Goal: Task Accomplishment & Management: Use online tool/utility

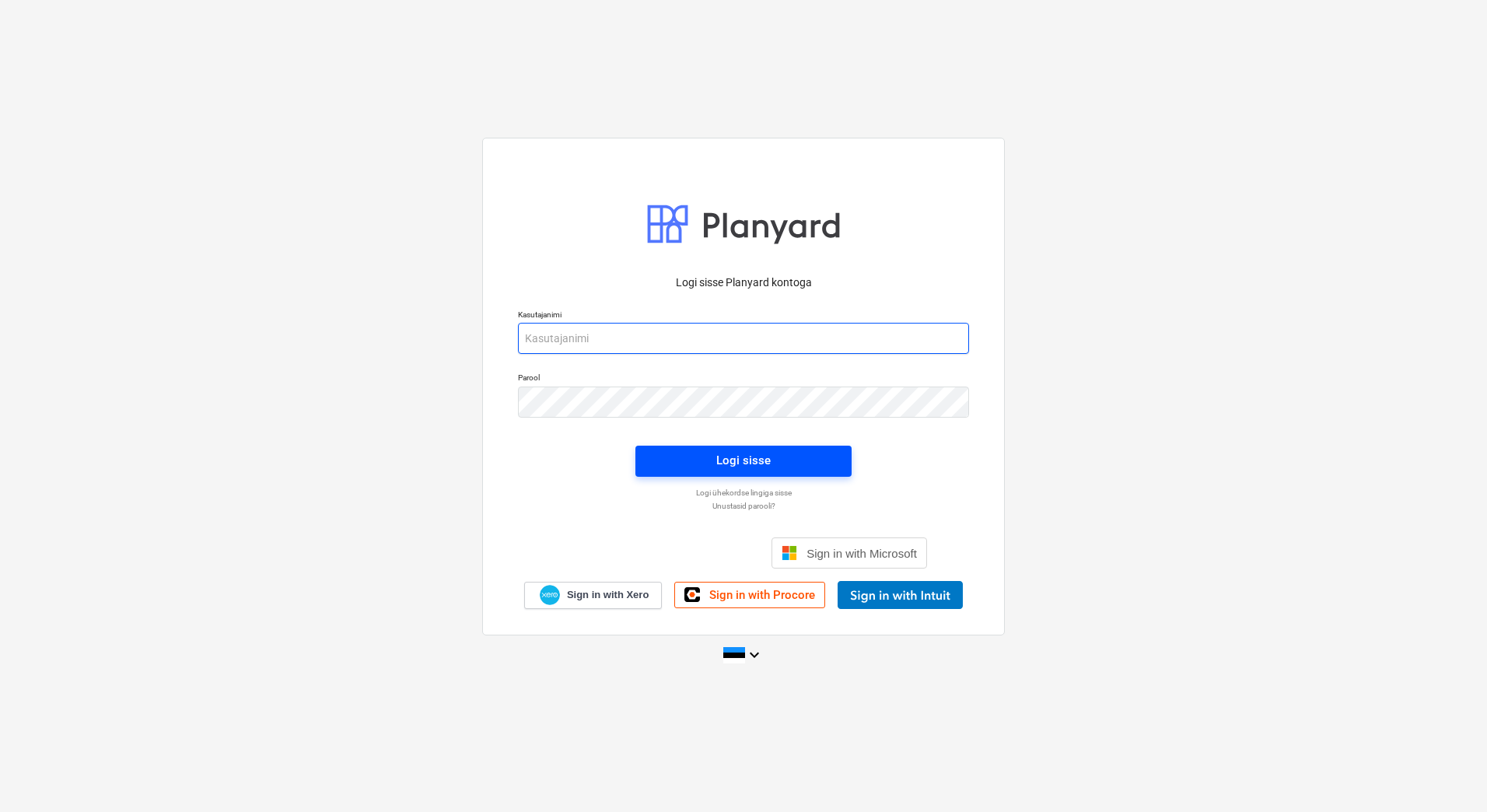
type input "[EMAIL_ADDRESS][PERSON_NAME][DOMAIN_NAME]"
click at [770, 457] on span "Logi sisse" at bounding box center [743, 460] width 179 height 20
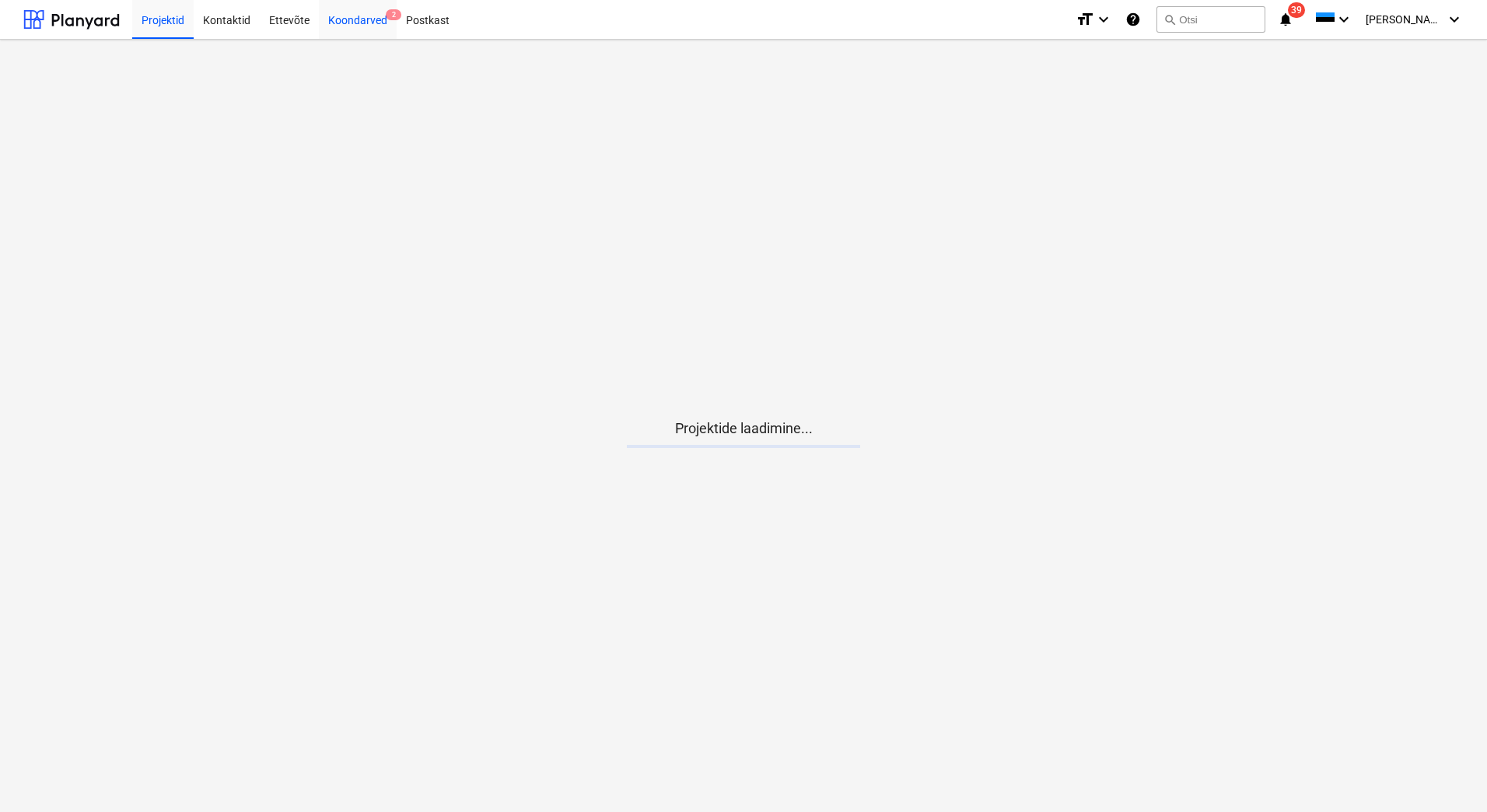
click at [367, 28] on div "Koondarved 2" at bounding box center [357, 18] width 78 height 39
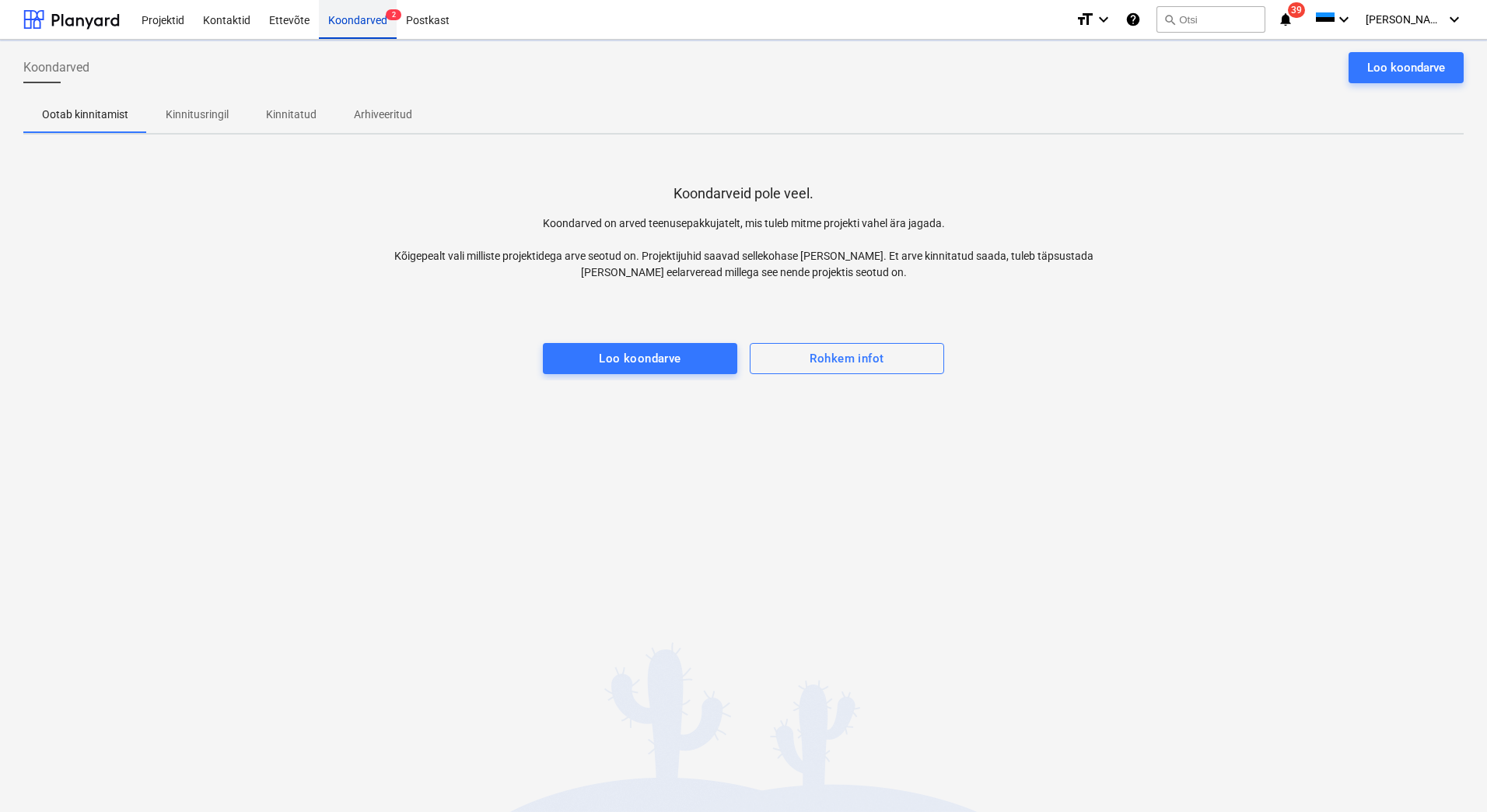
click at [367, 22] on div "Koondarved 2" at bounding box center [357, 18] width 78 height 39
click at [47, 15] on div at bounding box center [71, 19] width 96 height 39
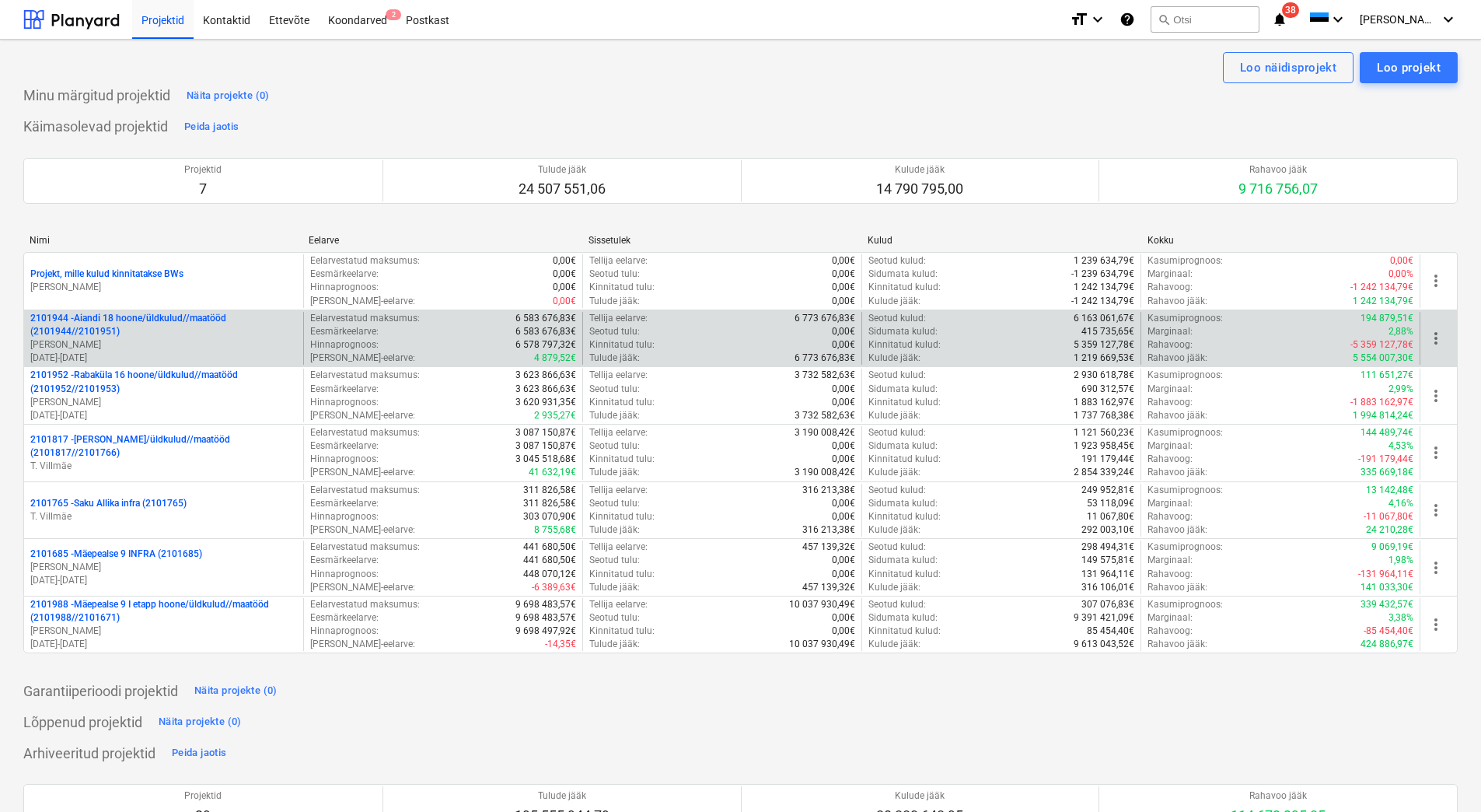
click at [116, 340] on p "[PERSON_NAME]" at bounding box center [164, 345] width 267 height 13
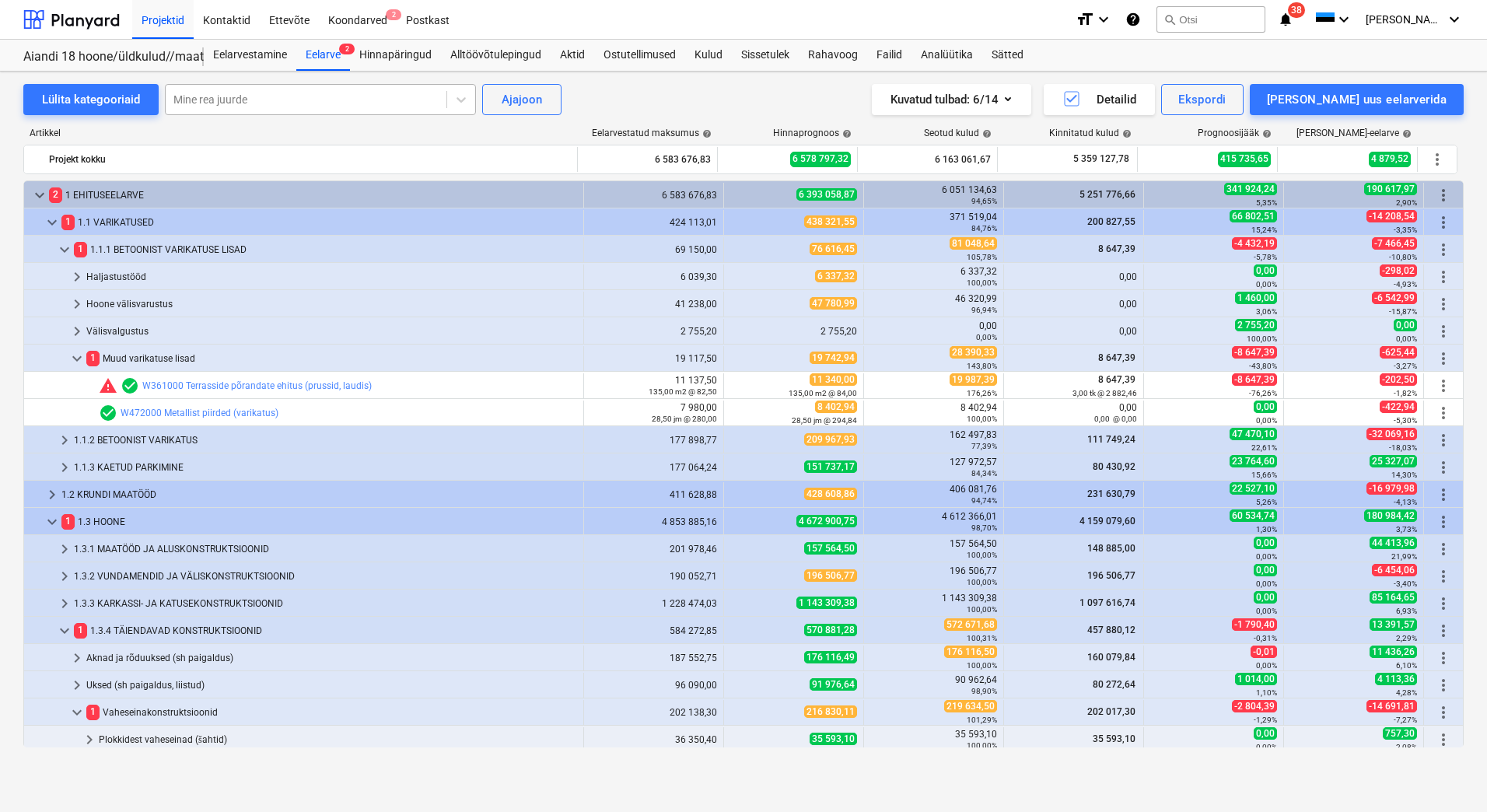
click at [313, 95] on div at bounding box center [306, 100] width 265 height 15
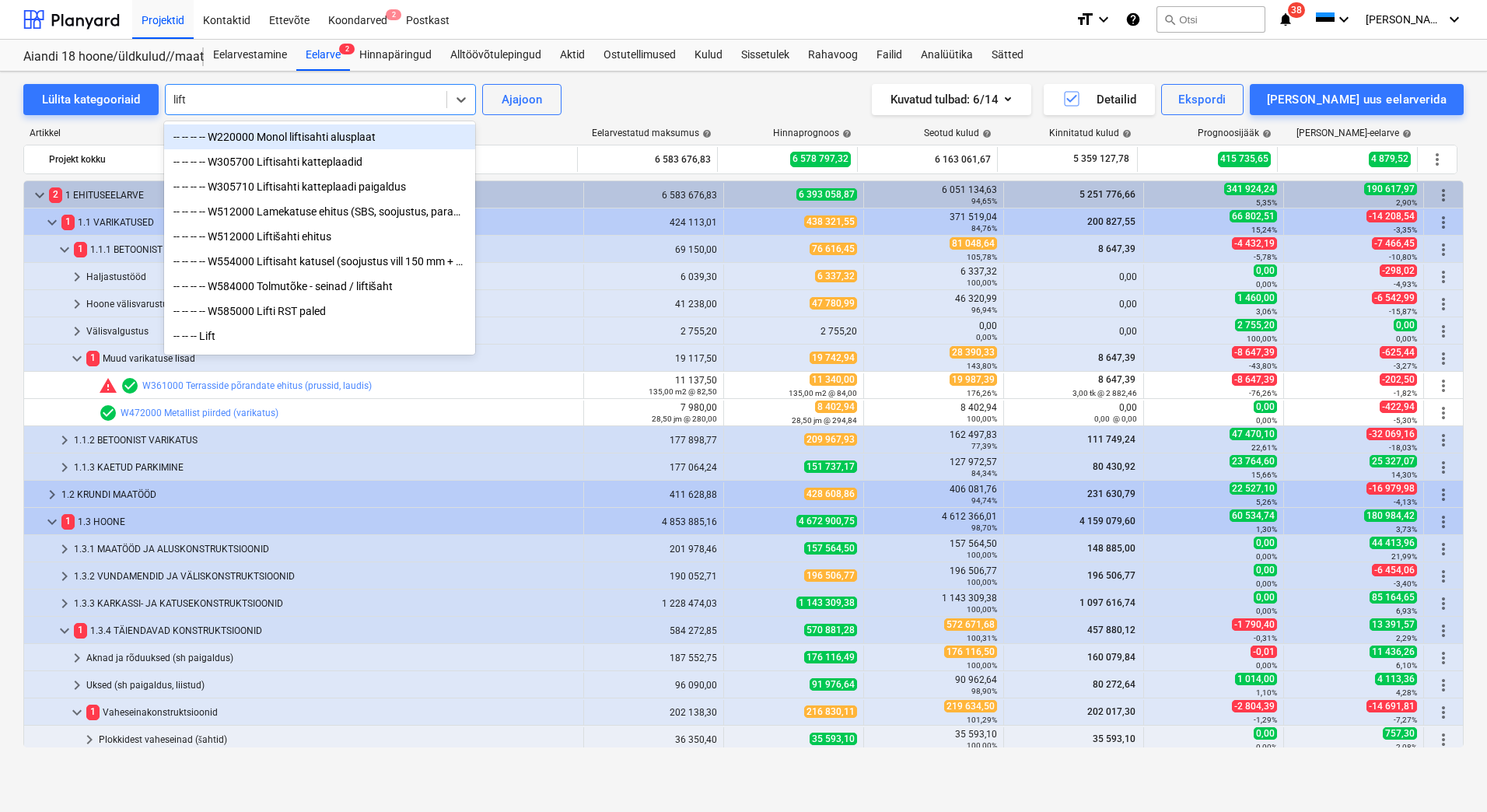
type input "lifti"
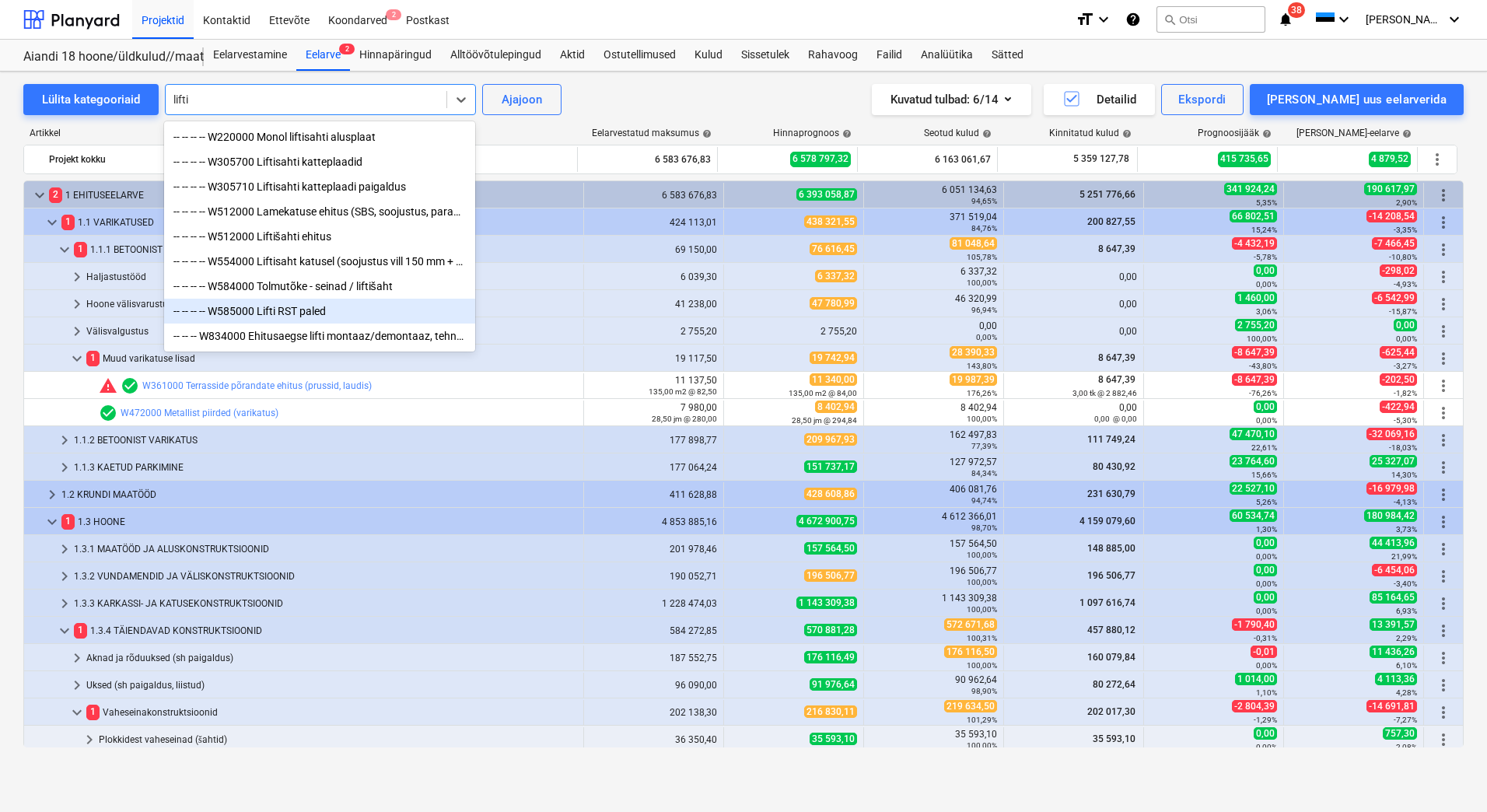
click at [318, 322] on div "-- -- -- -- W585000 Lifti RST paled" at bounding box center [320, 311] width 311 height 25
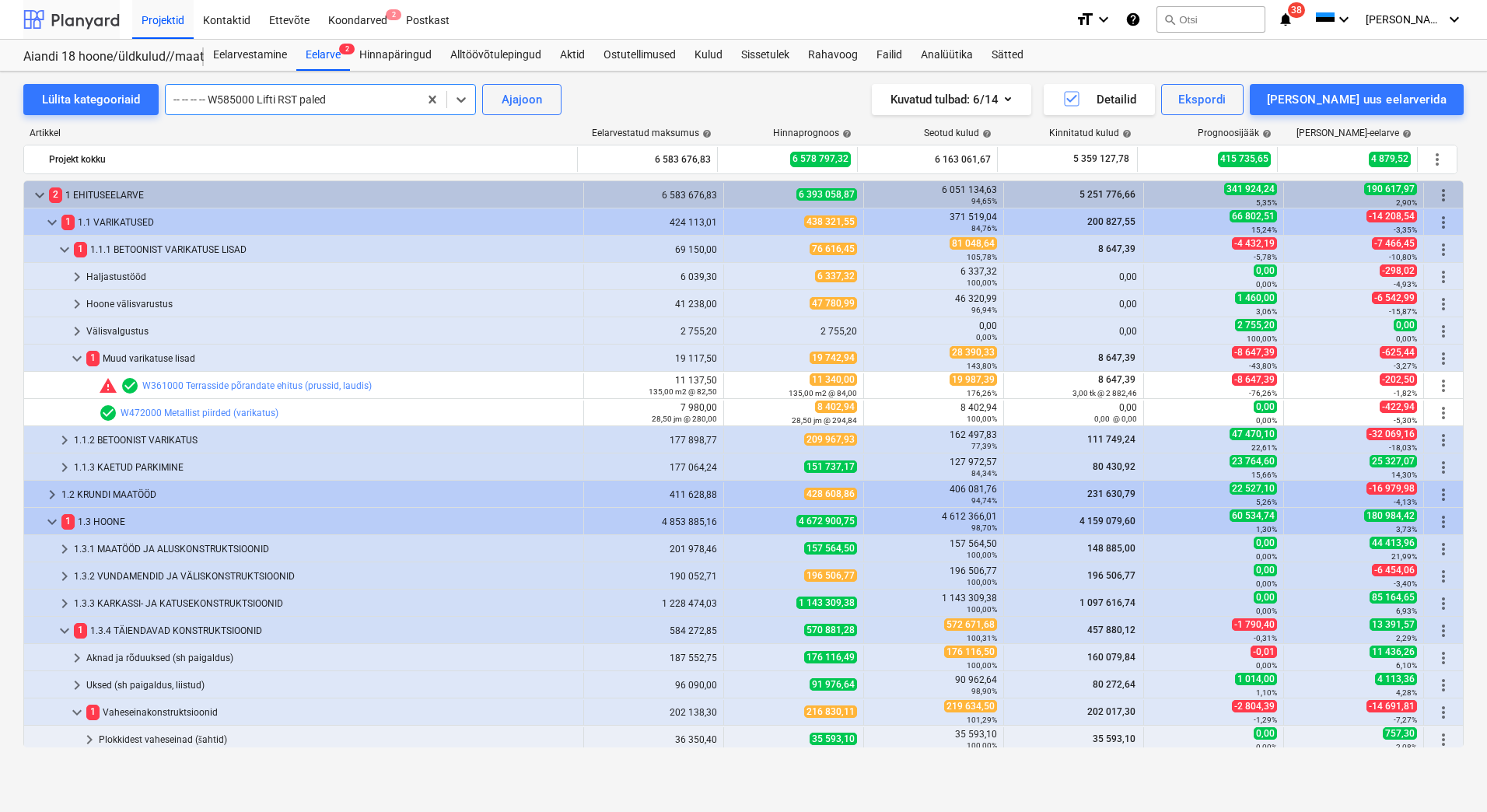
click at [86, 27] on div at bounding box center [71, 19] width 96 height 39
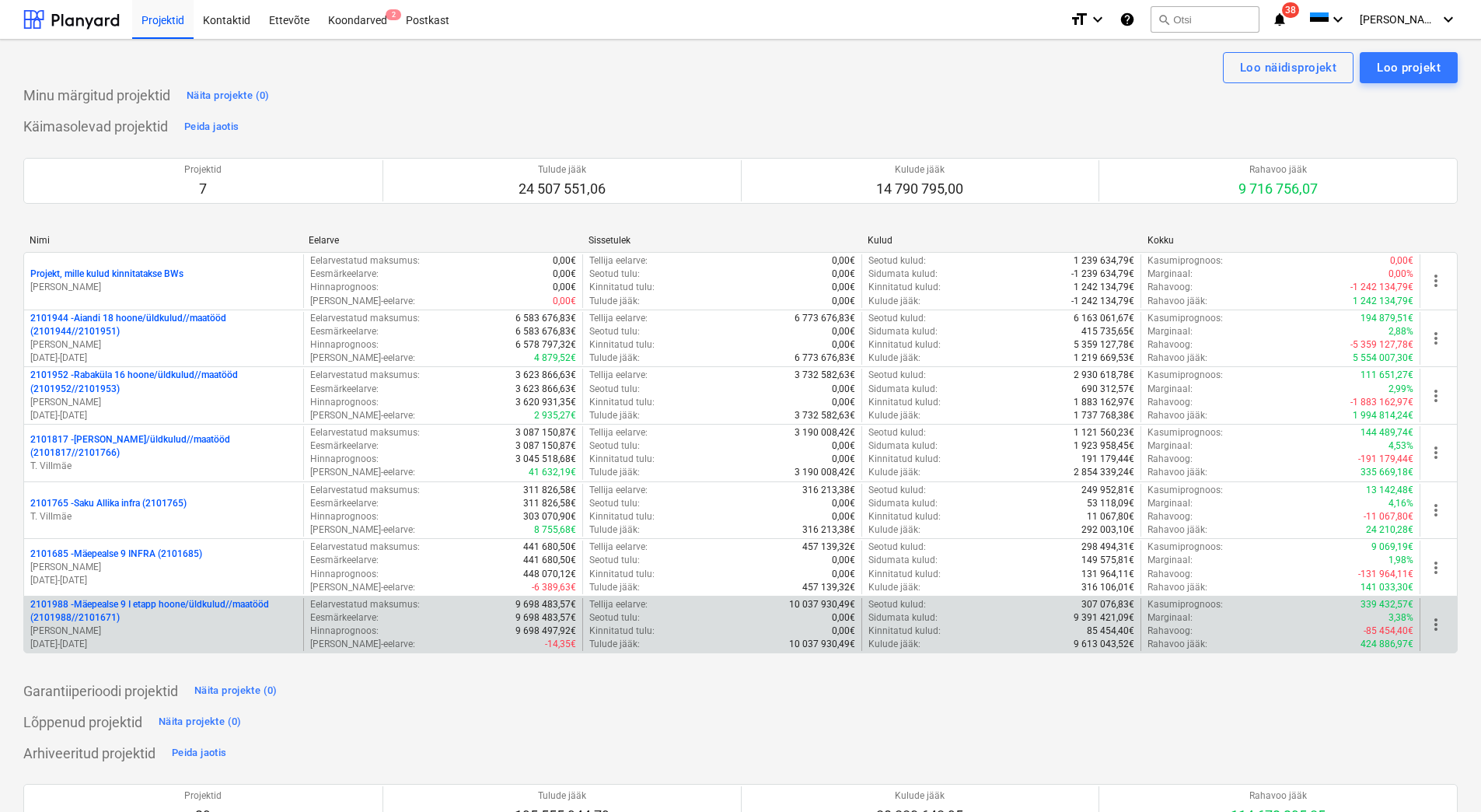
click at [150, 628] on p "[PERSON_NAME]" at bounding box center [164, 631] width 267 height 13
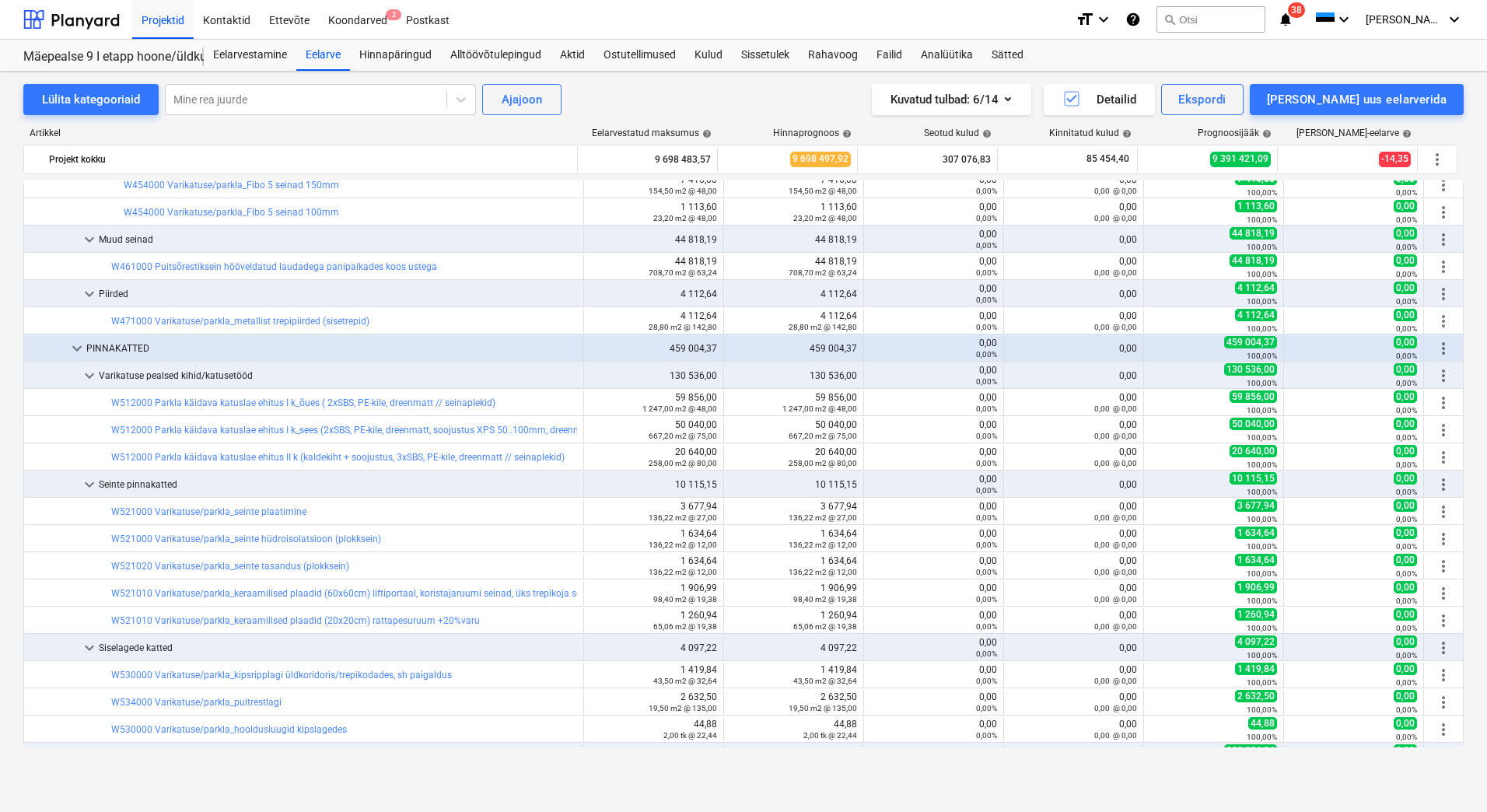
scroll to position [5987, 0]
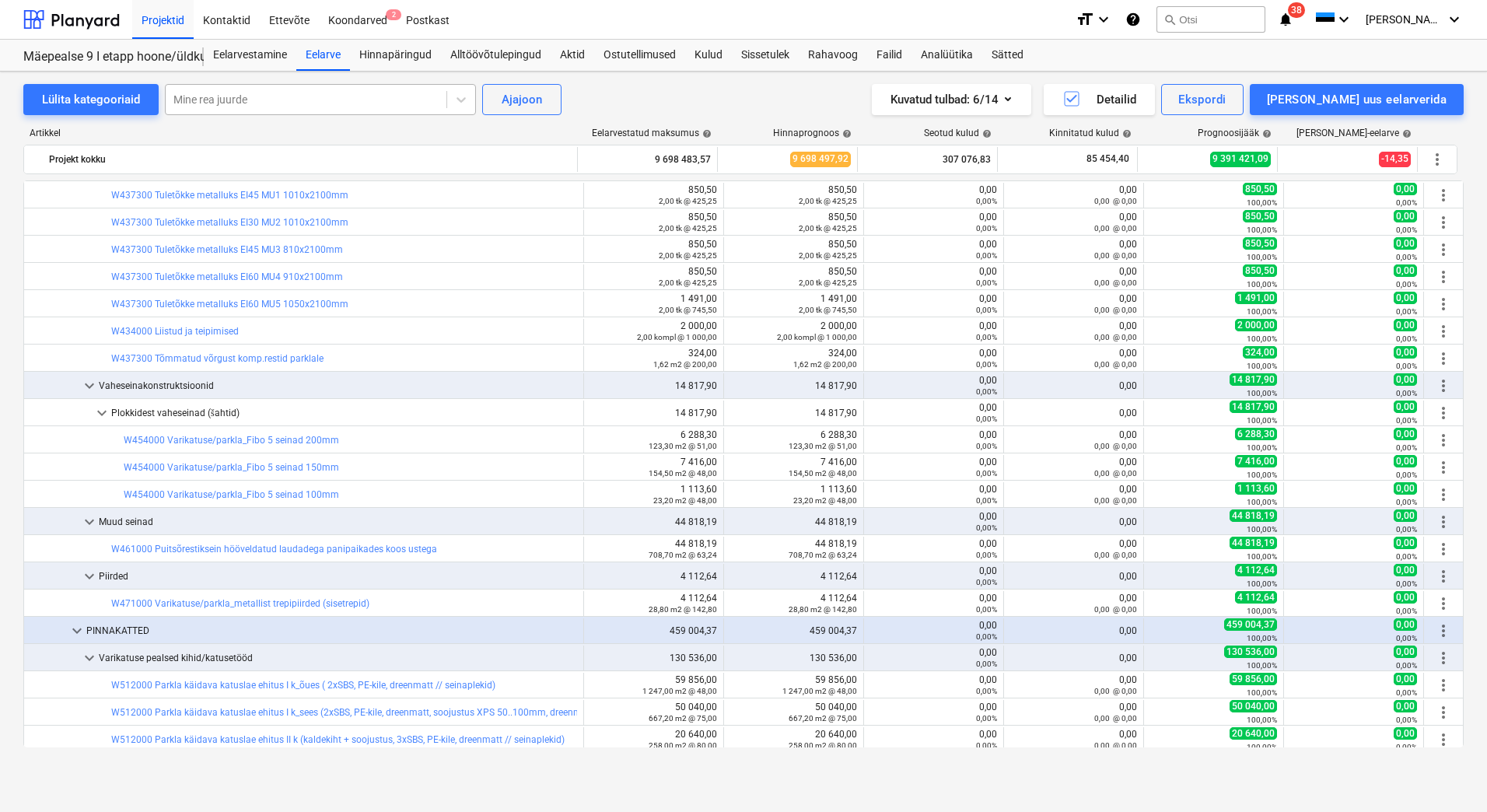
click at [345, 99] on div at bounding box center [306, 100] width 265 height 15
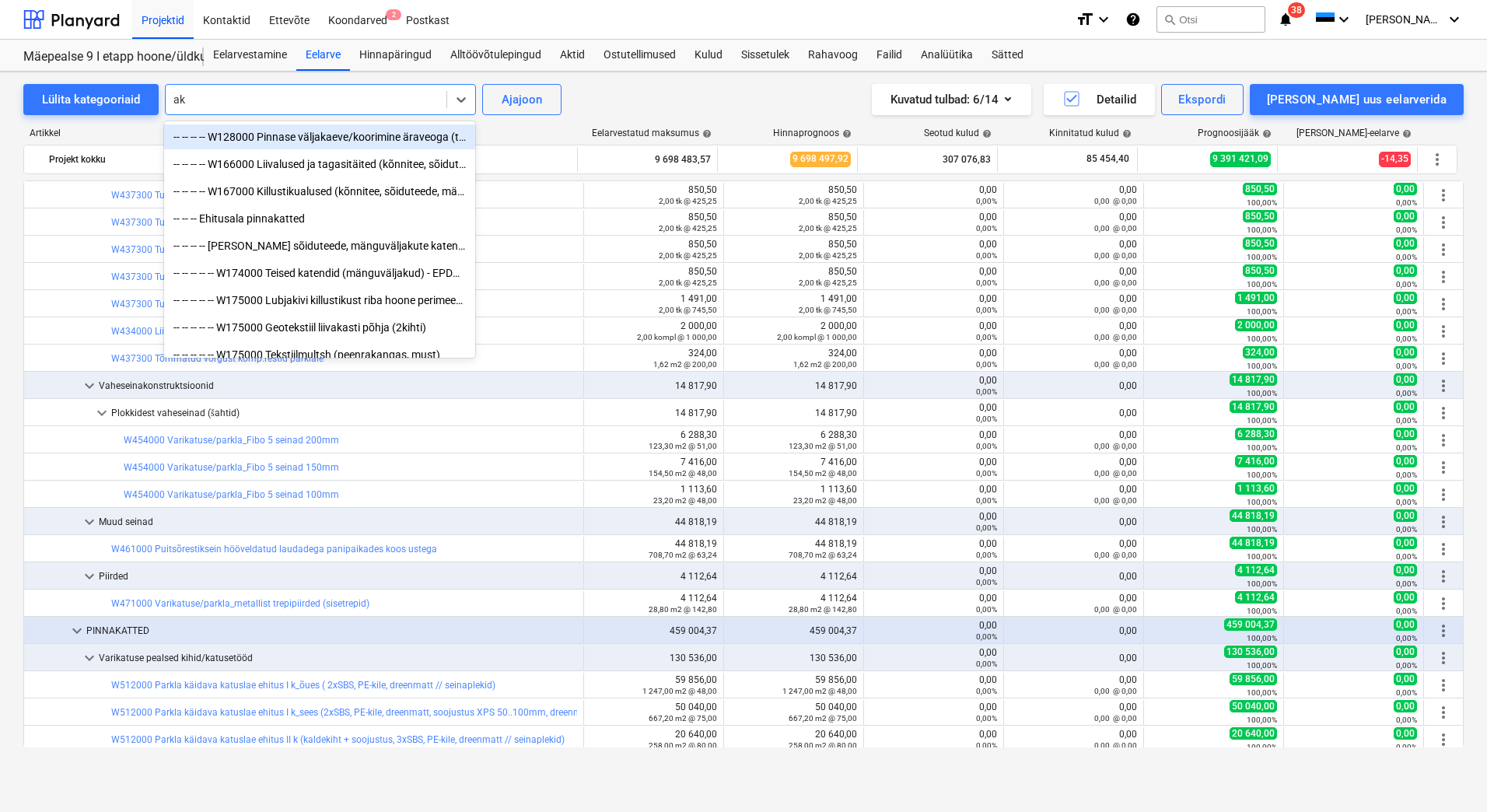
type input "akn"
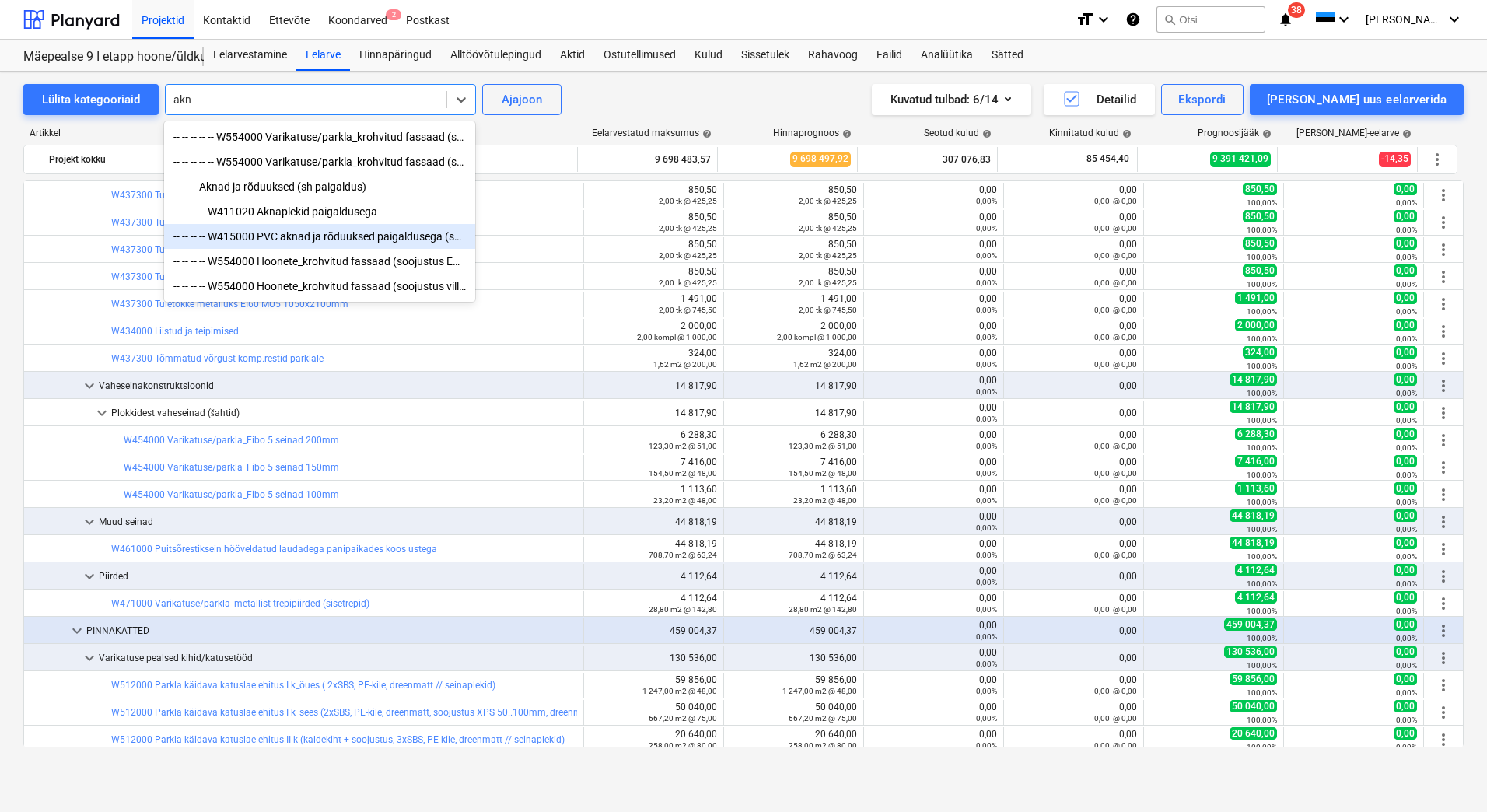
click at [297, 249] on div "-- -- -- -- W415000 PVC aknad ja rõduuksed paigaldusega (sh teipimine)" at bounding box center [320, 236] width 311 height 25
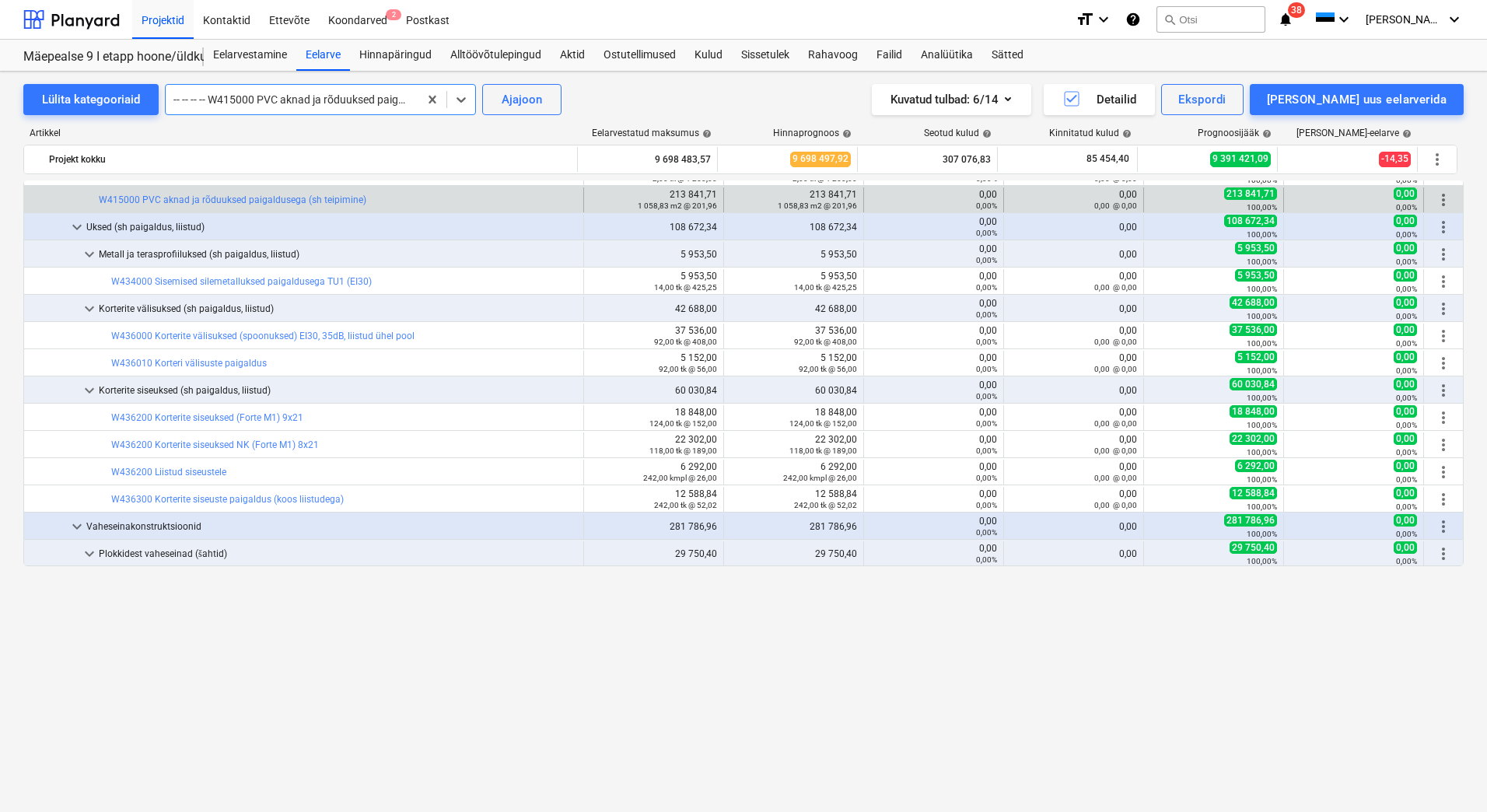
scroll to position [9672, 0]
